Goal: Find specific page/section: Find specific page/section

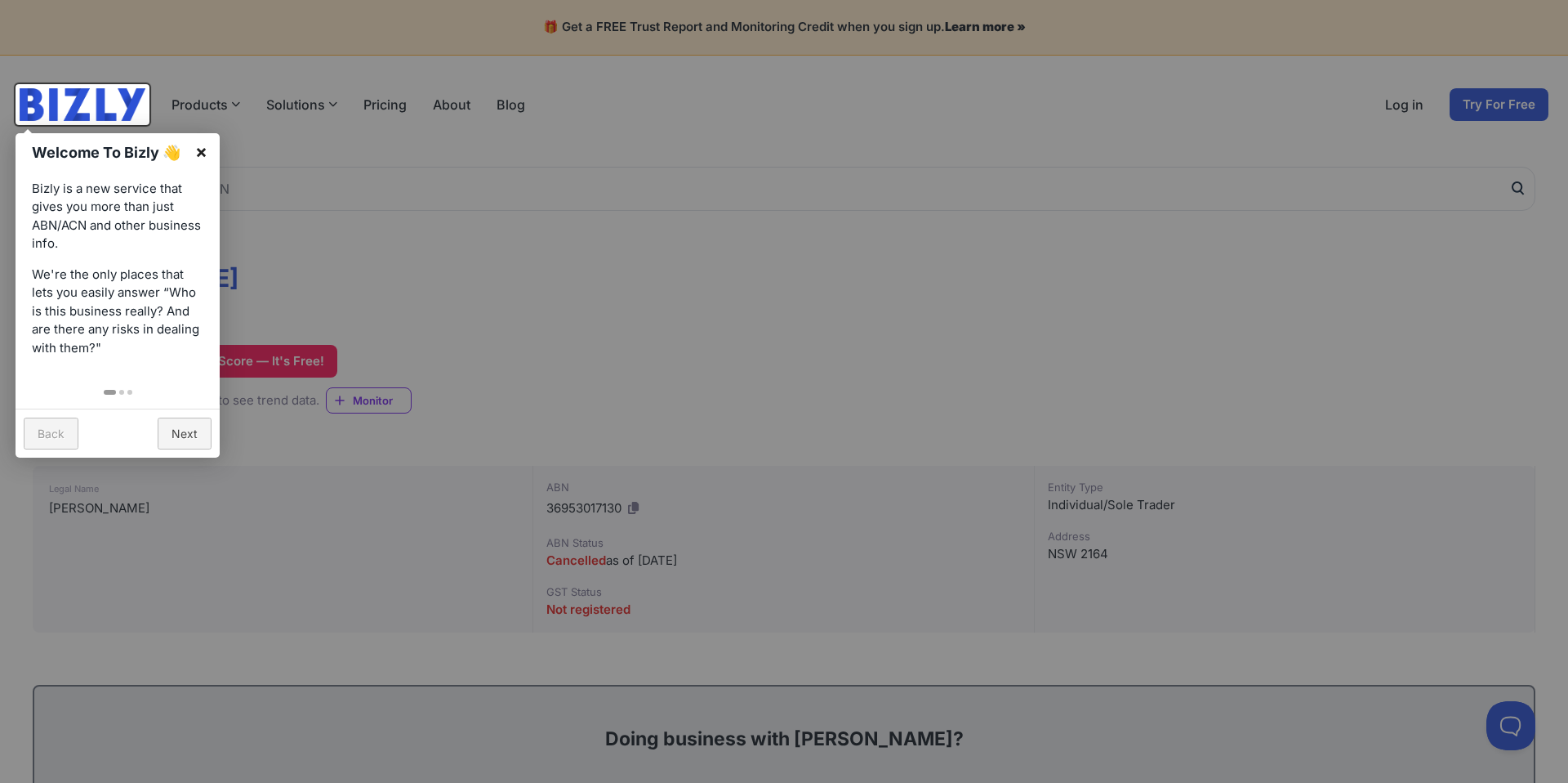
drag, startPoint x: 197, startPoint y: 147, endPoint x: 204, endPoint y: 152, distance: 8.6
click at [199, 148] on link "×" at bounding box center [201, 151] width 36 height 36
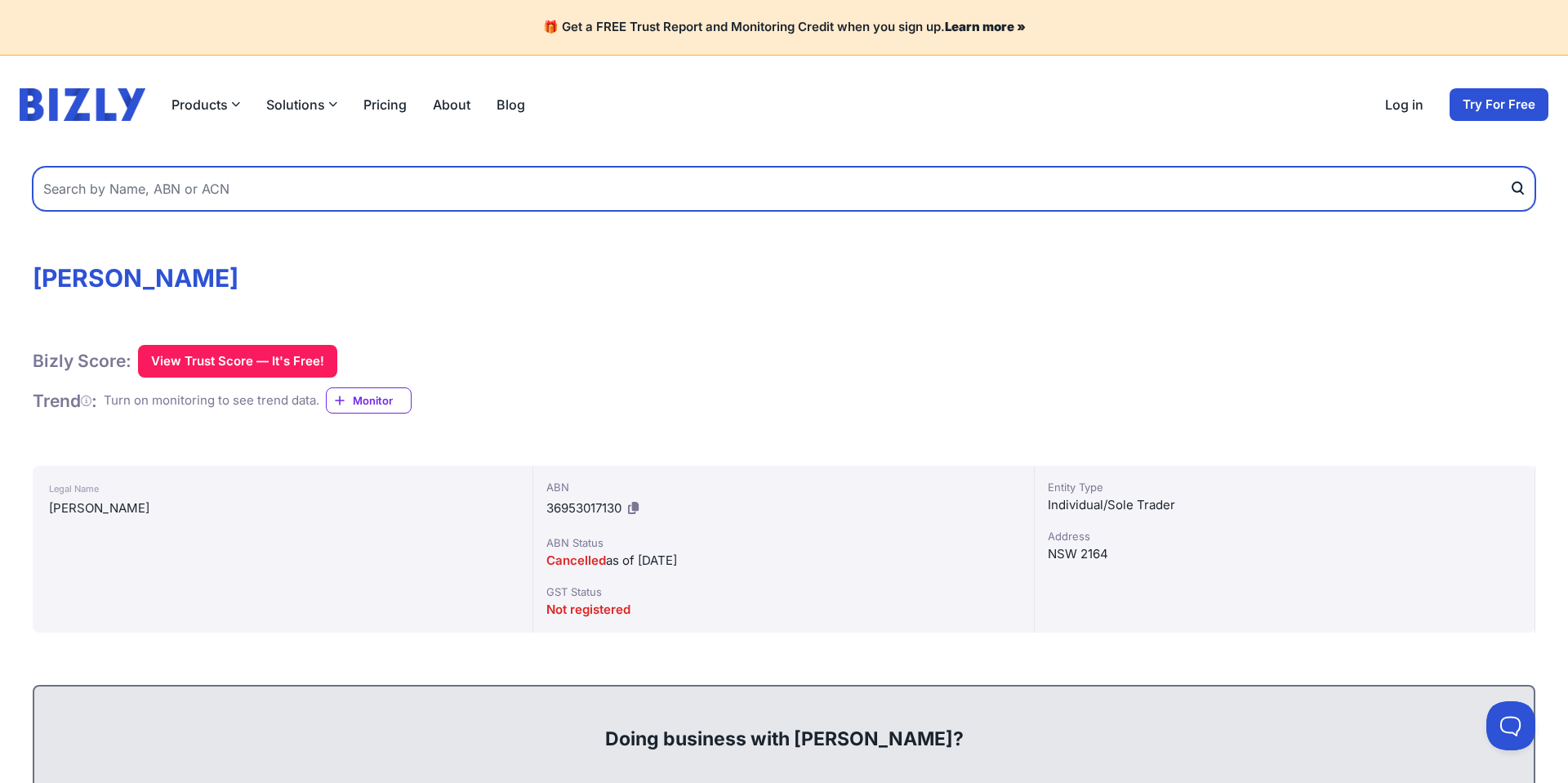
click at [231, 194] on input "text" at bounding box center [784, 188] width 1502 height 44
click at [389, 183] on input "text" at bounding box center [784, 188] width 1502 height 44
paste input "75 141 500 147"
type input "75 141 500 147"
click at [1509, 167] on button "submit" at bounding box center [1522, 188] width 26 height 44
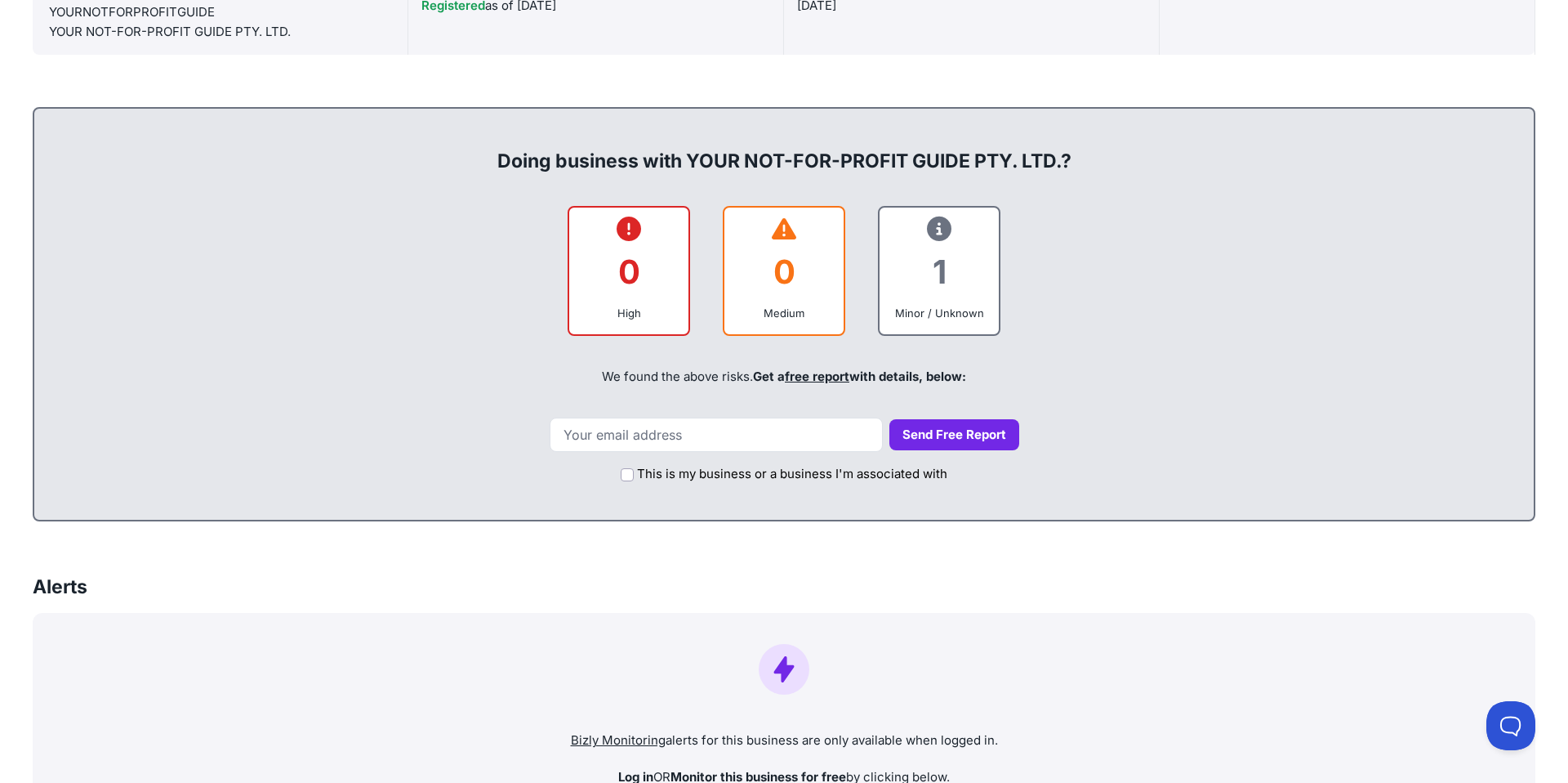
scroll to position [616, 0]
